Goal: Task Accomplishment & Management: Manage account settings

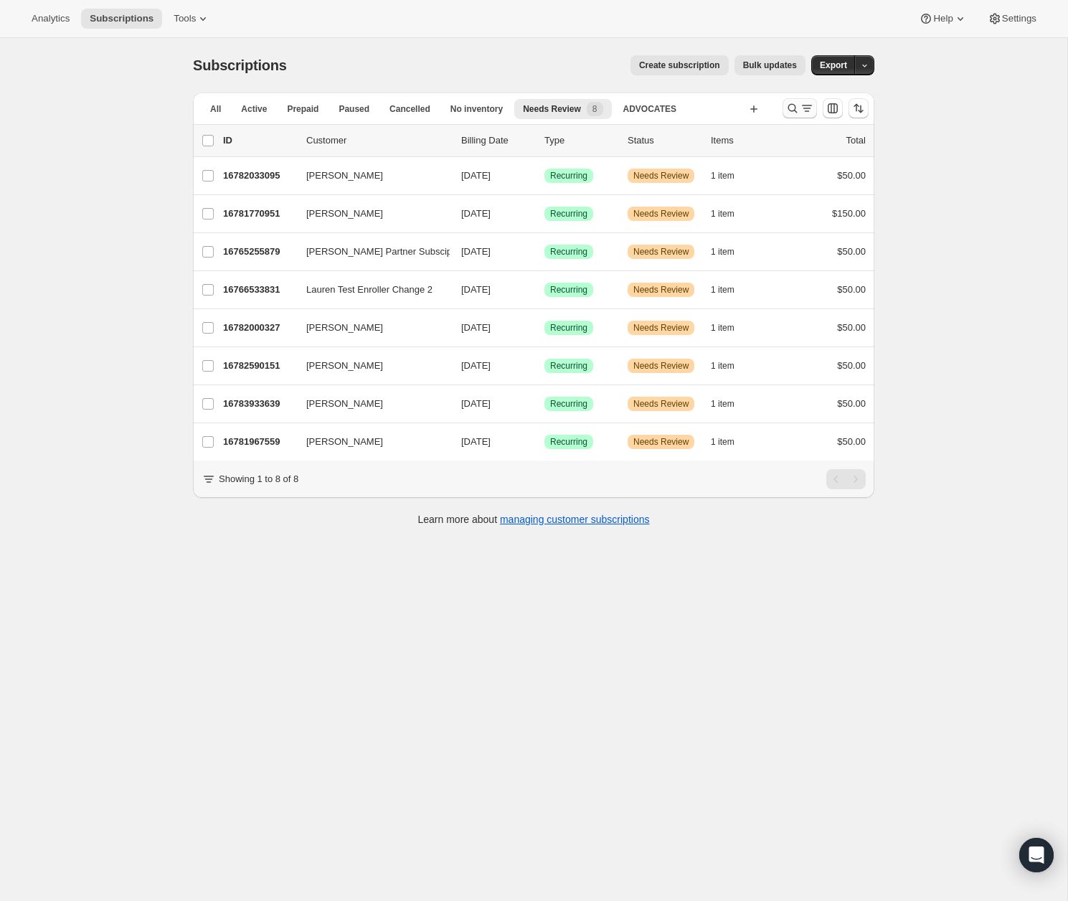
click at [792, 110] on icon "Search and filter results" at bounding box center [792, 108] width 14 height 14
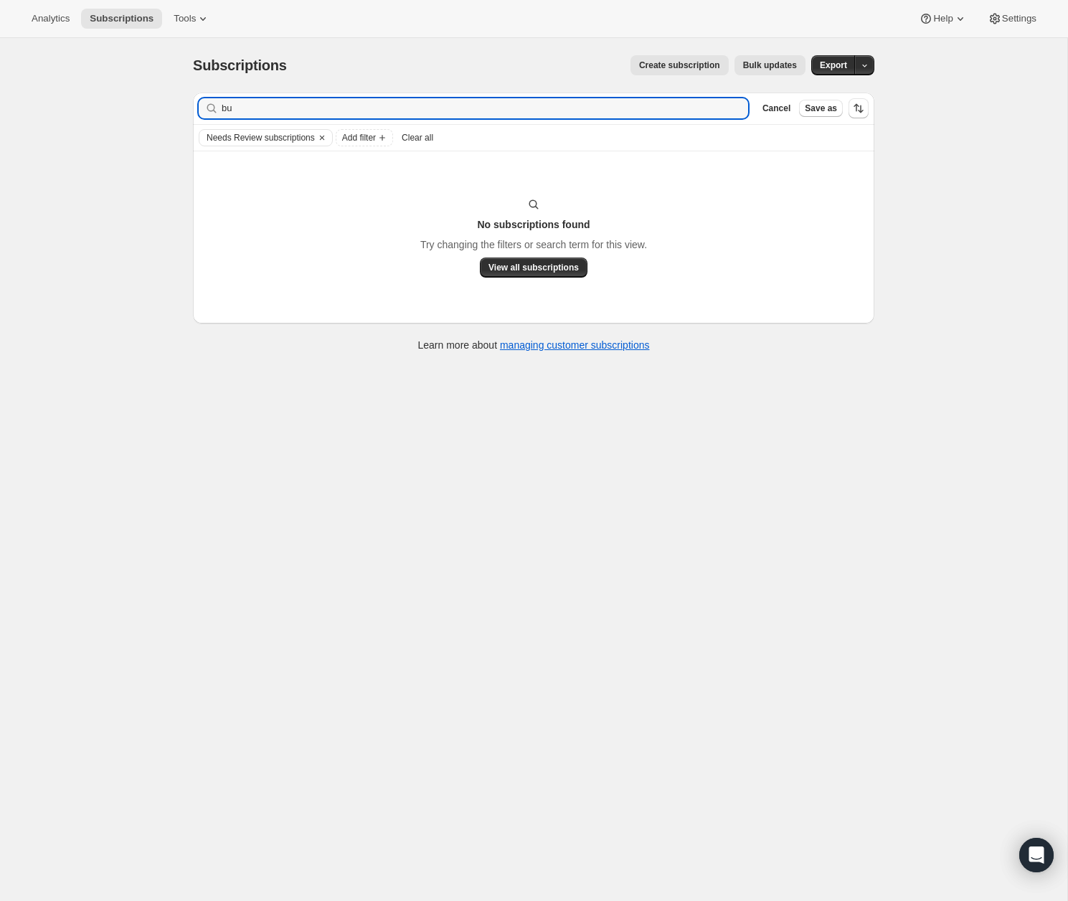
type input "b"
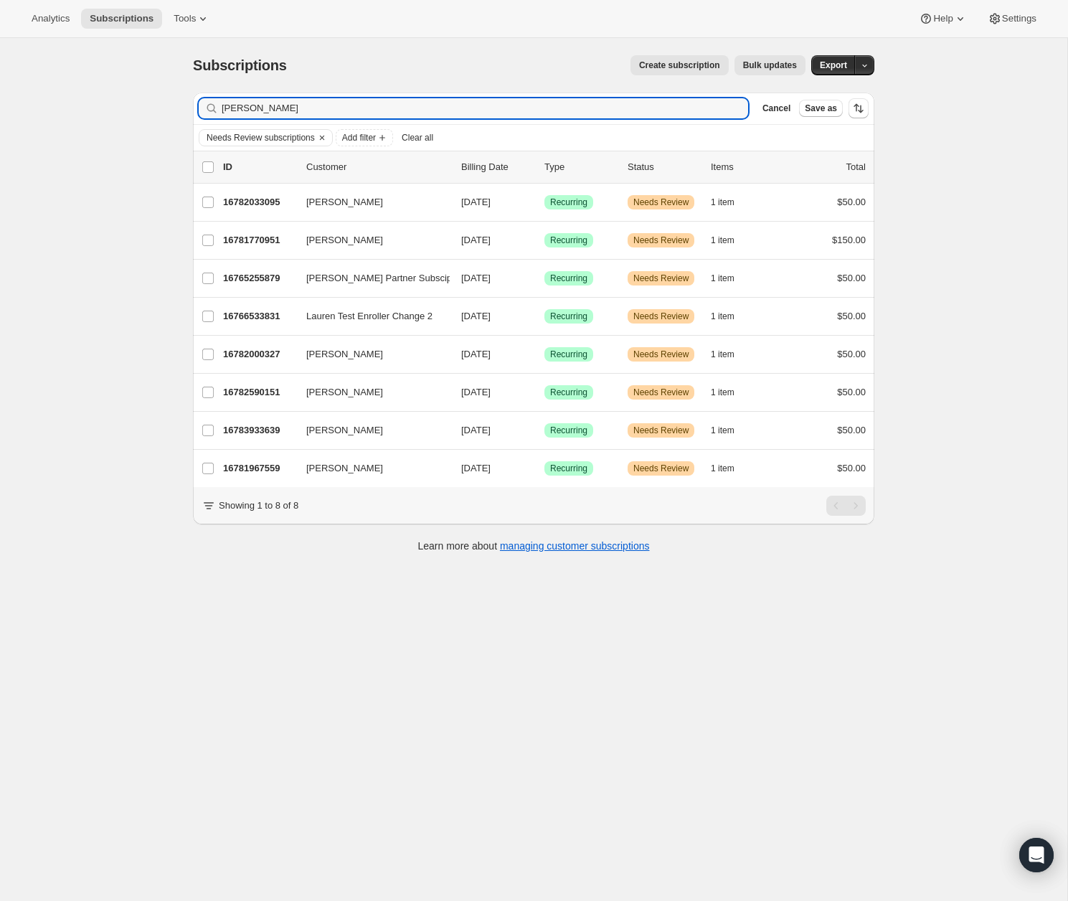
type input "[PERSON_NAME]"
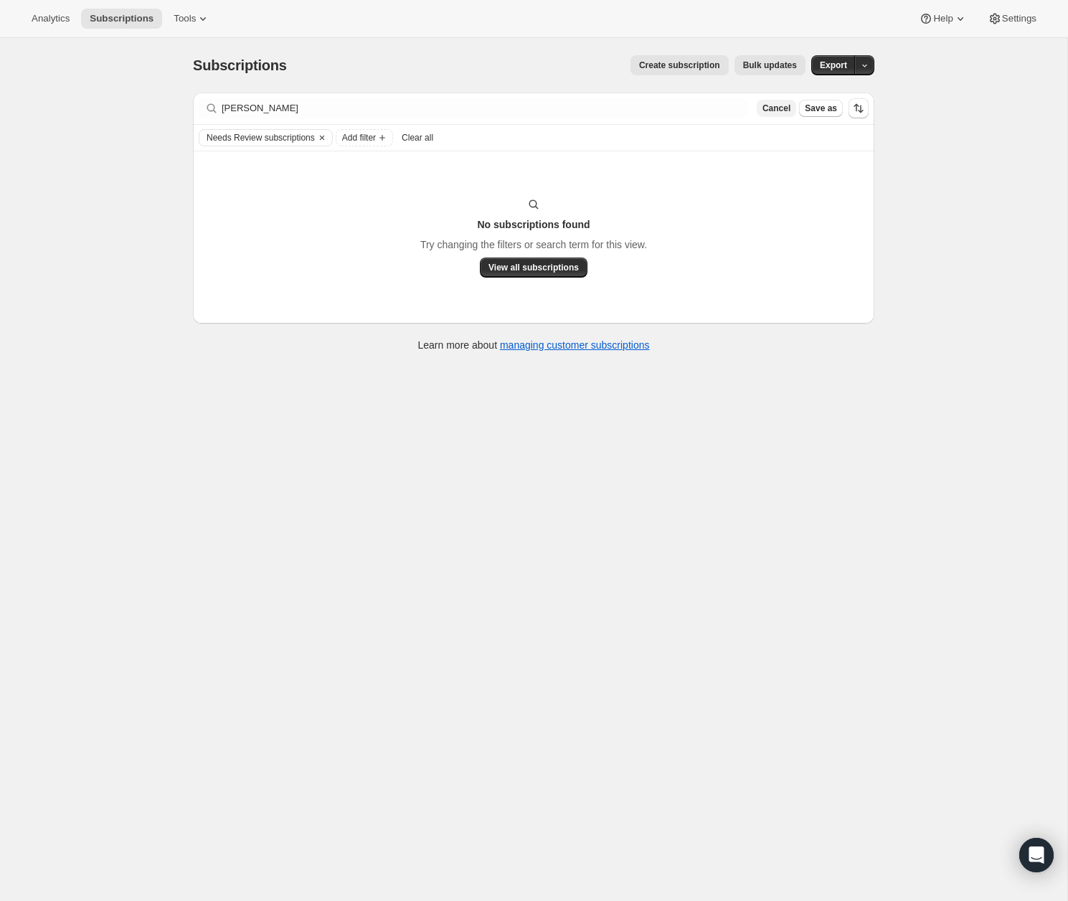
click at [781, 113] on span "Cancel" at bounding box center [776, 108] width 28 height 11
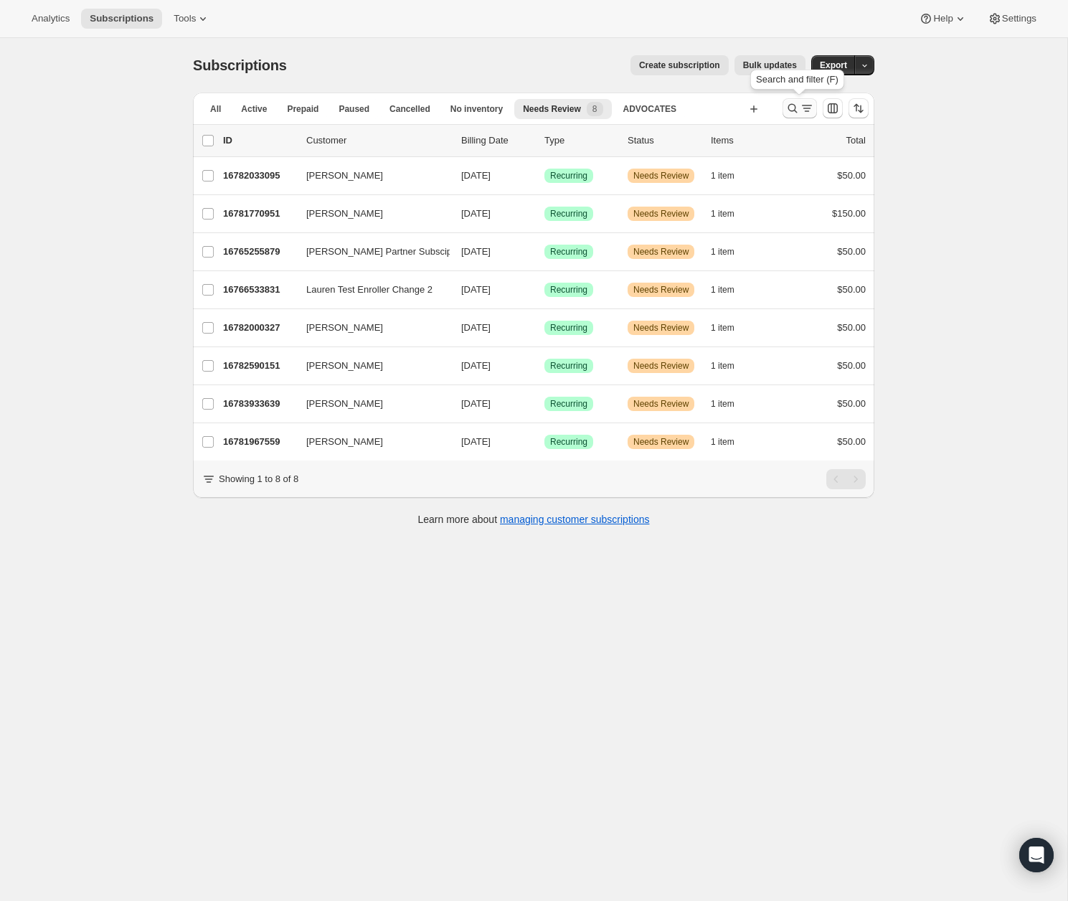
click at [790, 109] on icon "Search and filter results" at bounding box center [792, 108] width 14 height 14
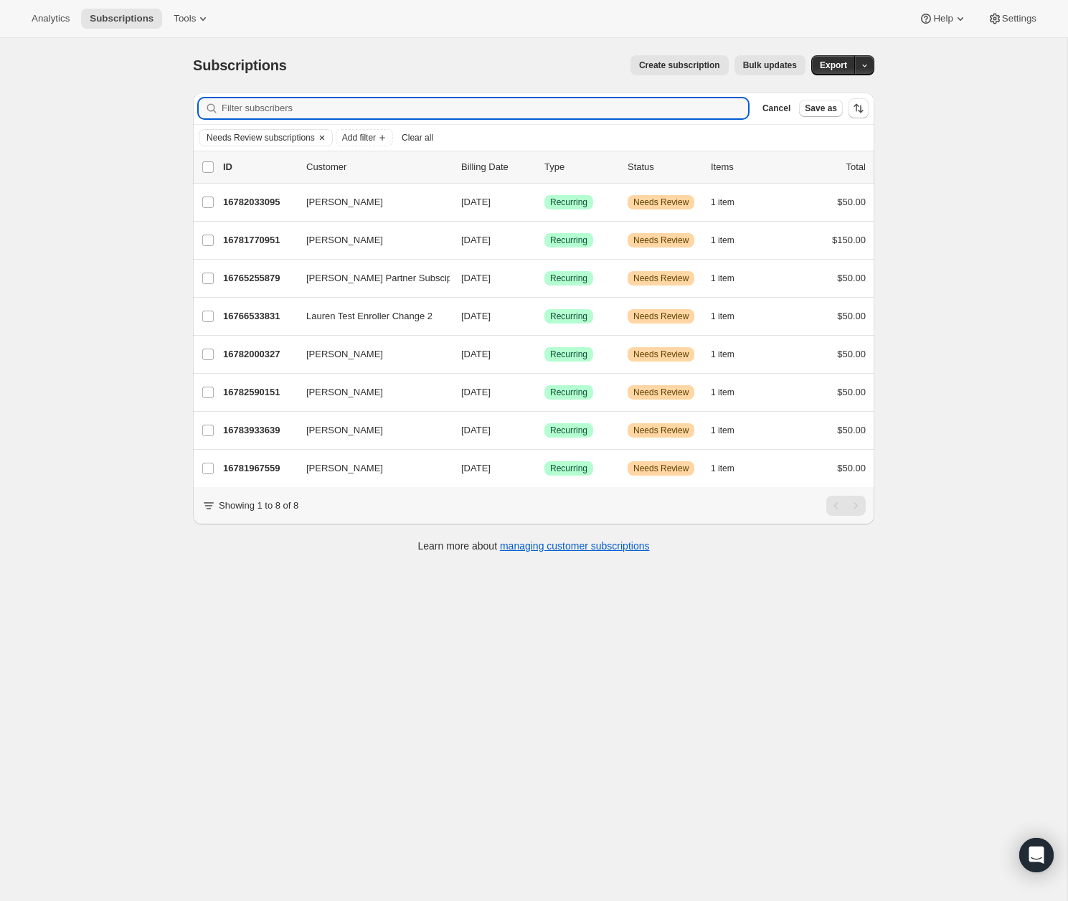
click at [327, 136] on icon "Clear" at bounding box center [321, 137] width 11 height 11
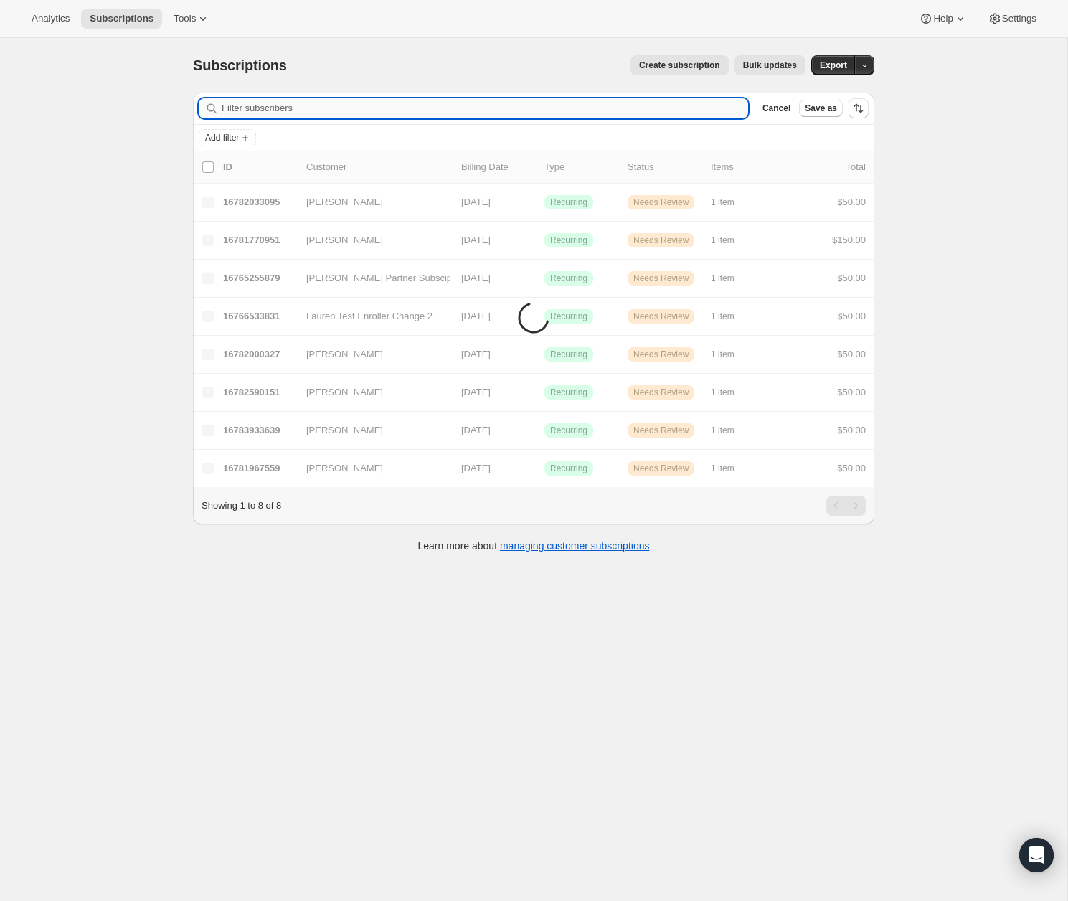
click at [314, 114] on input "Filter subscribers" at bounding box center [485, 108] width 526 height 20
paste input "[PERSON_NAME]"
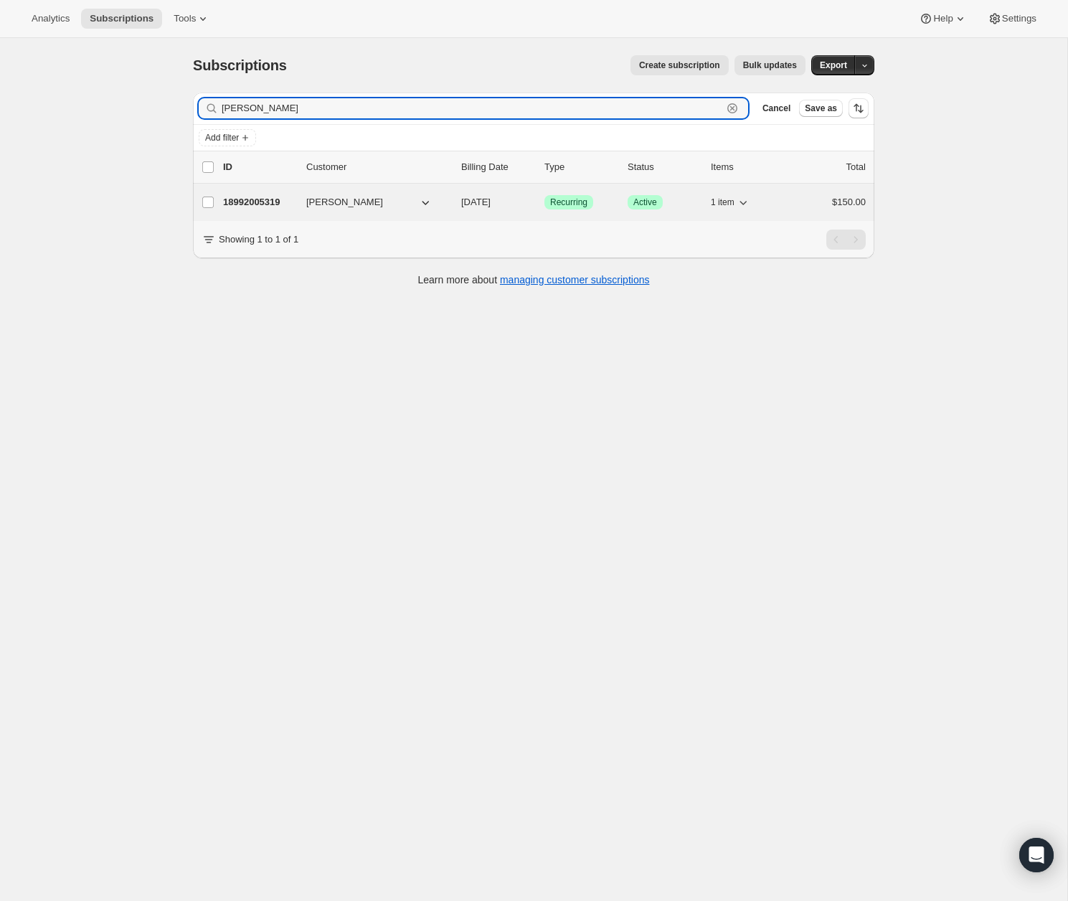
type input "[PERSON_NAME]"
click at [275, 209] on div "18992005319 [PERSON_NAME] [DATE] Success Recurring Success Active 1 item $150.00" at bounding box center [544, 202] width 643 height 20
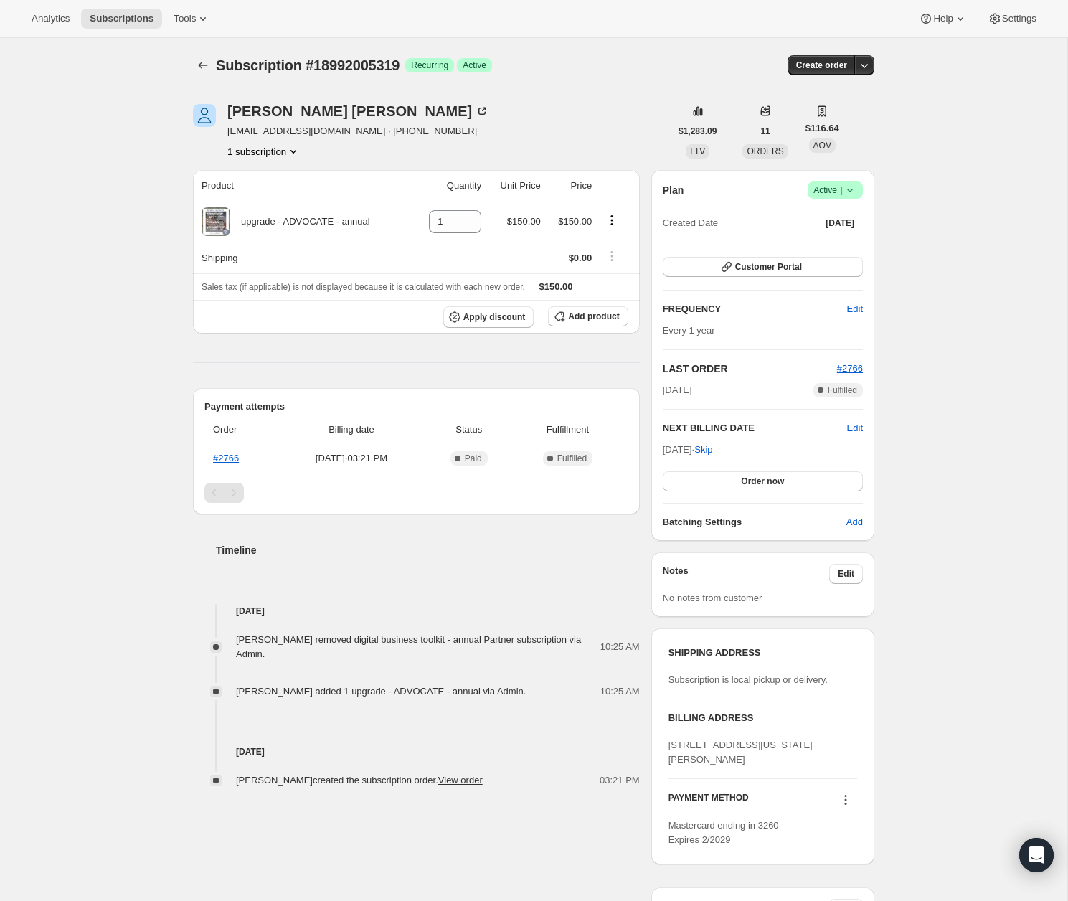
click at [855, 193] on icon at bounding box center [850, 190] width 14 height 14
click at [851, 241] on span "Cancel subscription" at bounding box center [831, 242] width 81 height 11
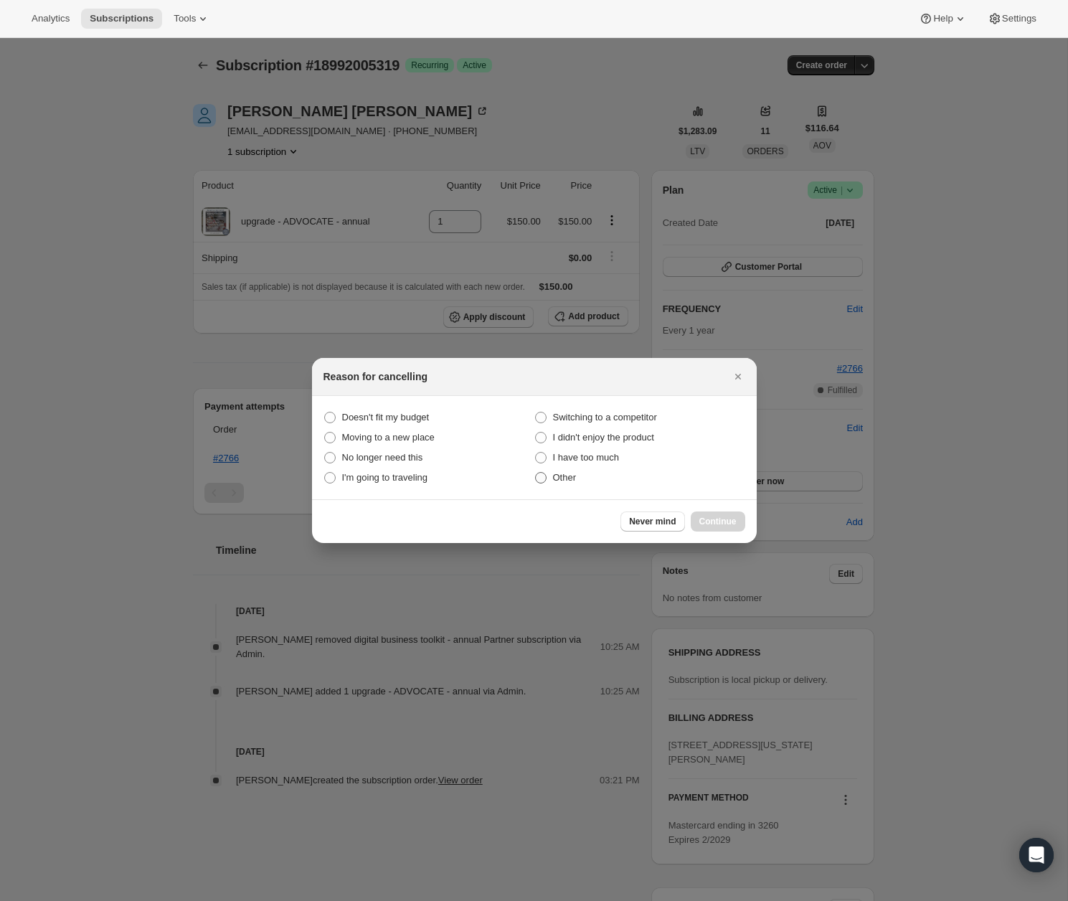
click at [554, 480] on span "Other" at bounding box center [565, 477] width 24 height 11
click at [536, 473] on input "Other" at bounding box center [535, 472] width 1 height 1
radio input "true"
click at [697, 524] on button "Continue" at bounding box center [718, 521] width 55 height 20
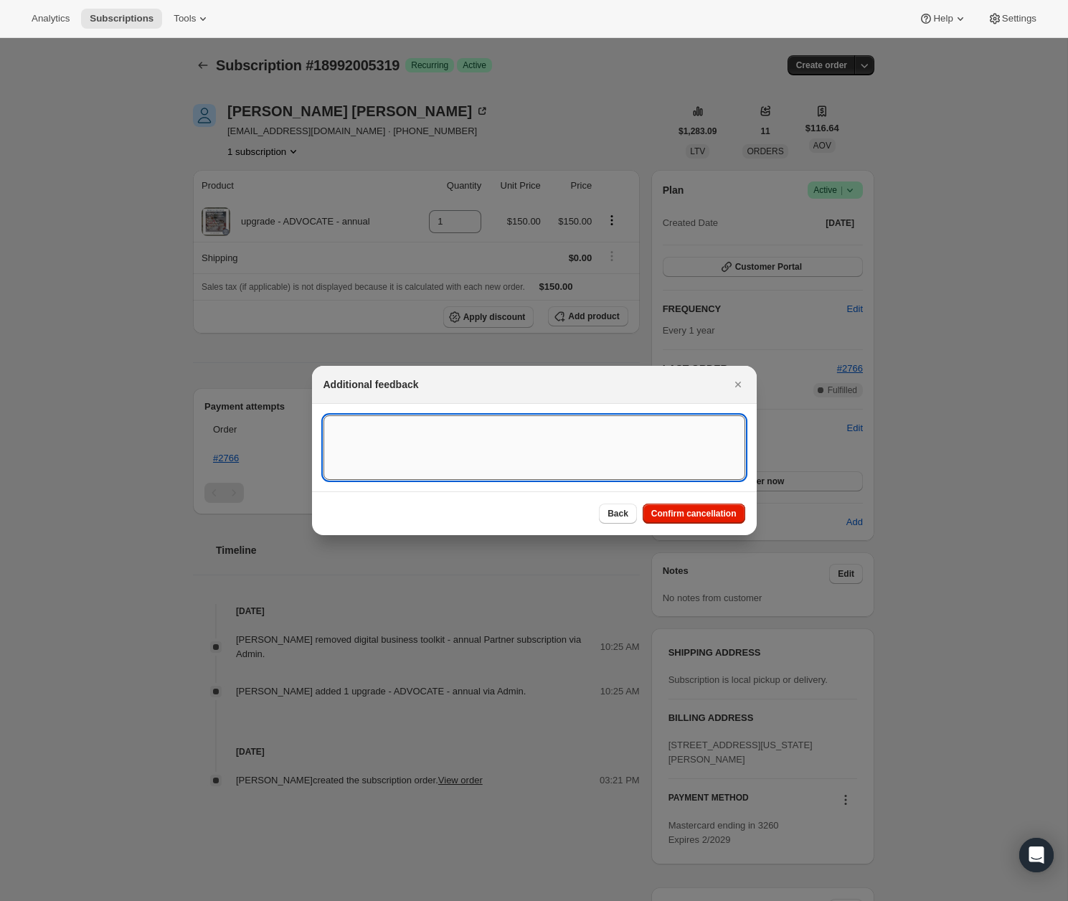
click at [619, 465] on textarea ":rg8:" at bounding box center [534, 447] width 422 height 65
type textarea "Customer Cancelled"
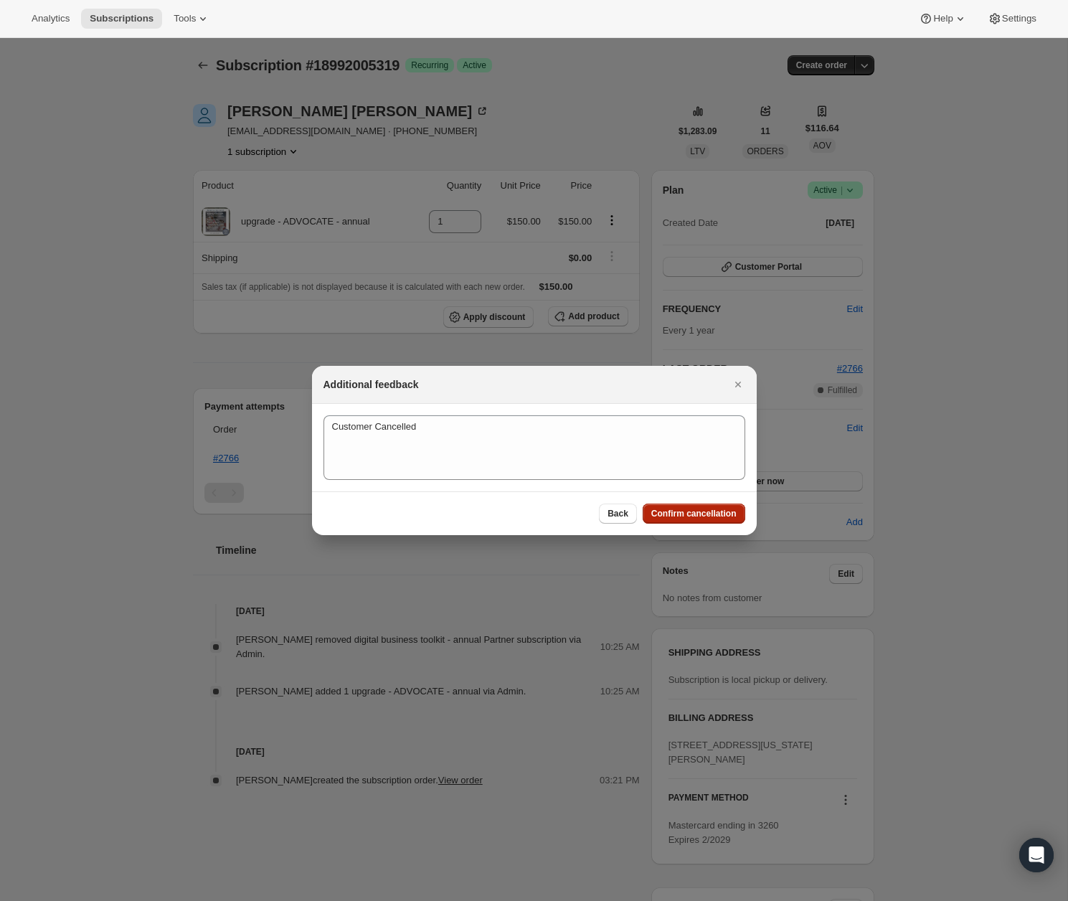
click at [729, 516] on span "Confirm cancellation" at bounding box center [693, 513] width 85 height 11
